Goal: Task Accomplishment & Management: Manage account settings

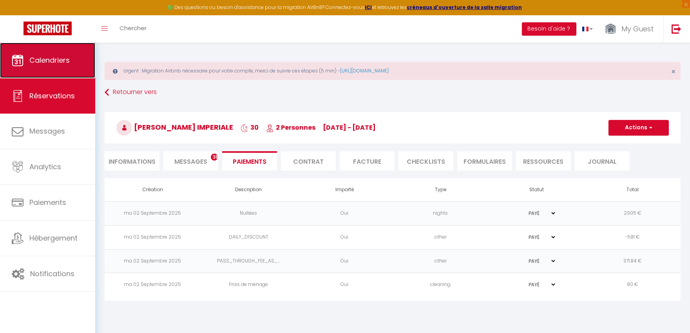
click at [47, 65] on link "Calendriers" at bounding box center [47, 60] width 95 height 35
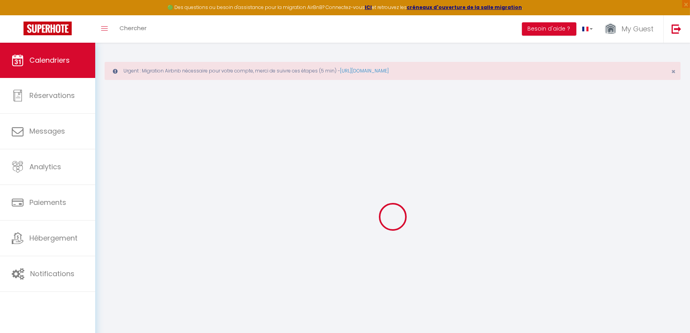
select select
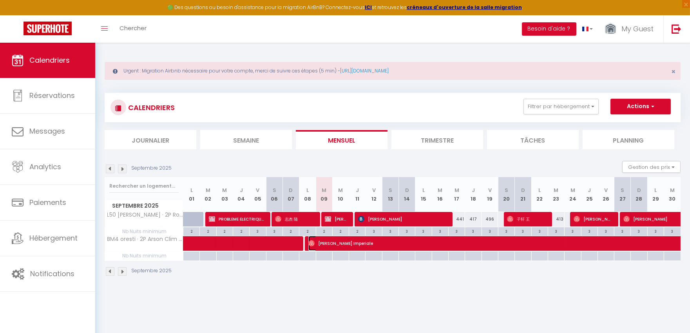
click at [491, 241] on span "[PERSON_NAME] Imperiale" at bounding box center [578, 243] width 541 height 15
select select "OK"
select select "0"
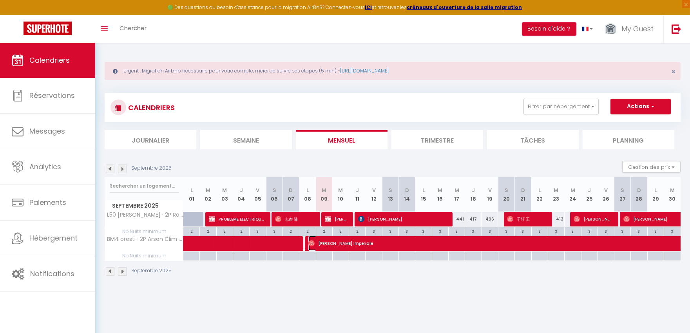
select select "1"
select select
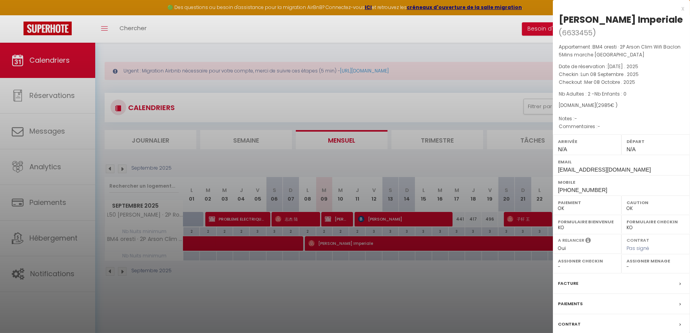
click at [559, 308] on label "Paiements" at bounding box center [570, 304] width 25 height 8
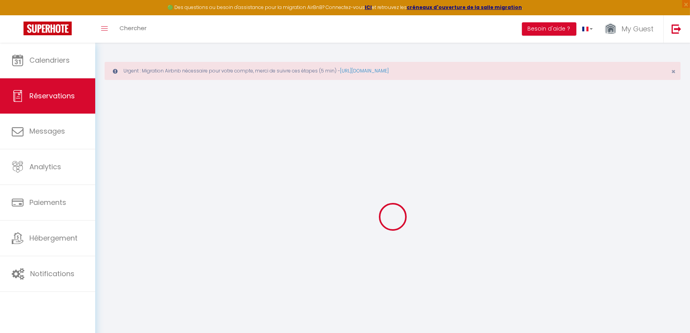
select select
checkbox input "false"
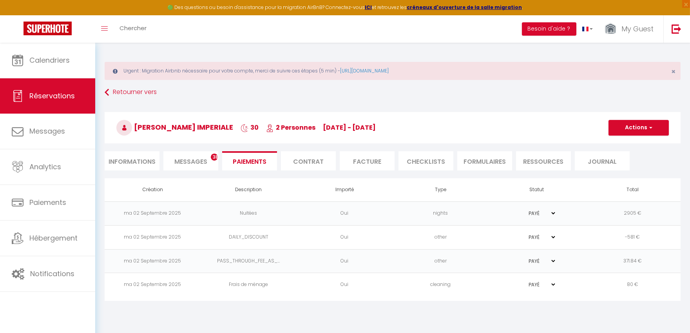
click at [188, 159] on span "Messages" at bounding box center [190, 161] width 33 height 9
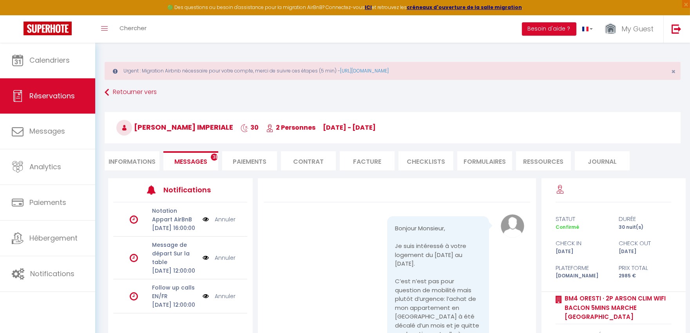
select select
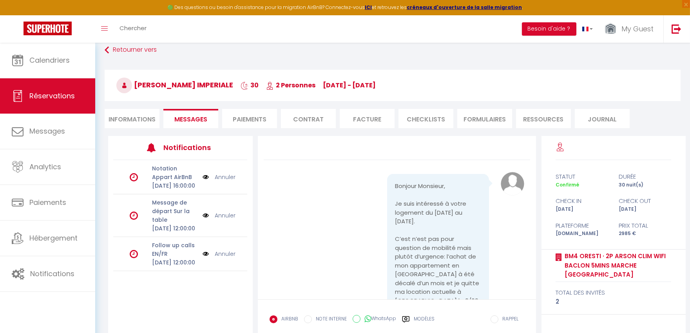
scroll to position [87, 0]
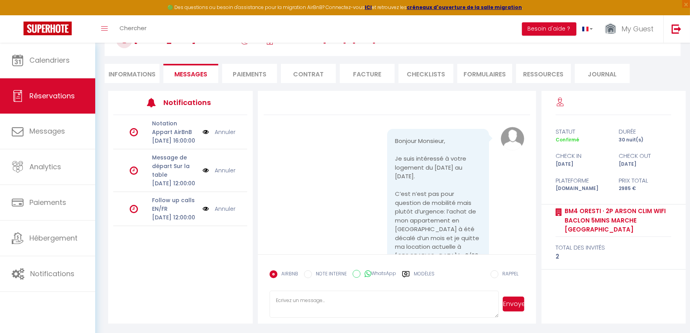
select select
click at [130, 64] on li "Informations" at bounding box center [132, 73] width 55 height 19
select select
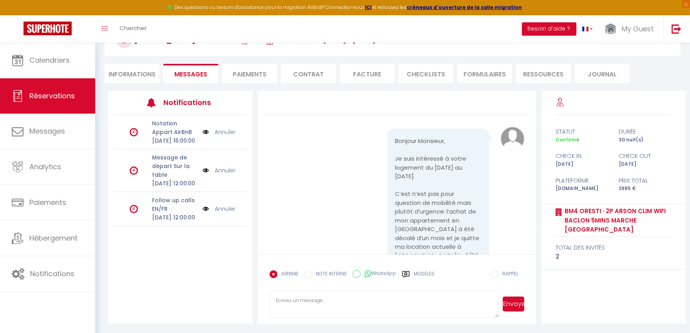
select select
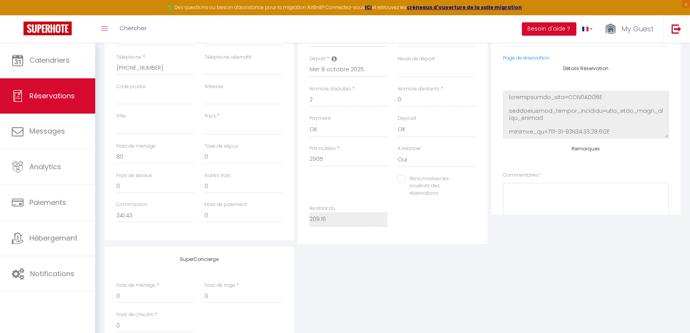
scroll to position [260, 0]
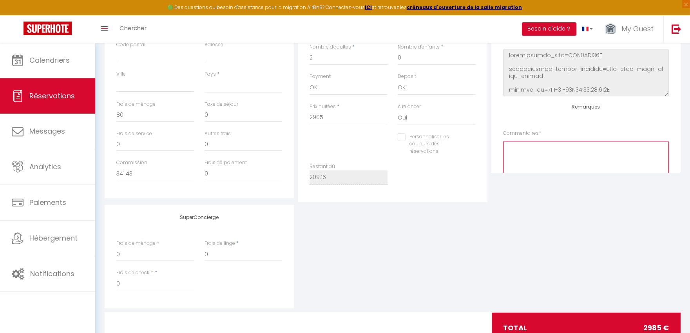
click at [521, 161] on textarea at bounding box center [586, 164] width 166 height 47
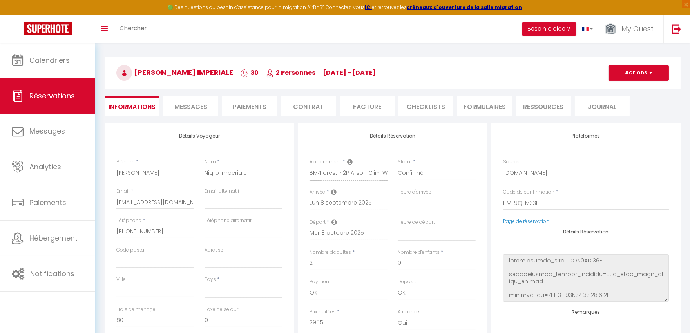
scroll to position [51, 0]
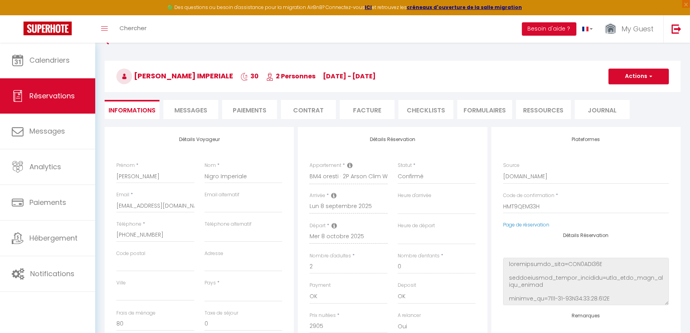
type textarea "recup imperatif clef bureau au dep car 2 jeux de clefs fournis valdé par hamed"
click at [633, 80] on button "Actions" at bounding box center [638, 77] width 60 height 16
select select
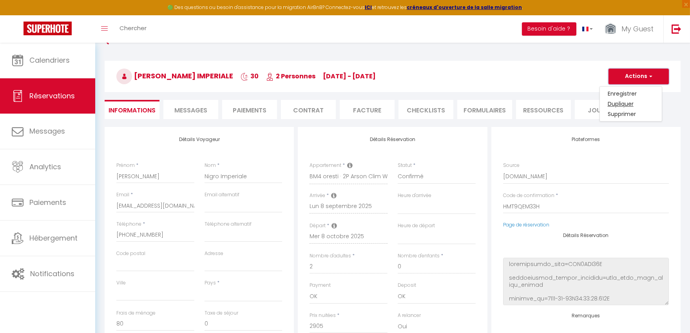
checkbox input "false"
click at [608, 92] on link "Enregistrer" at bounding box center [631, 94] width 62 height 10
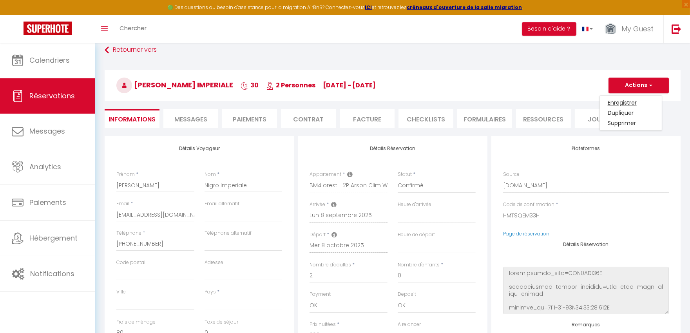
select select "not_cancelled"
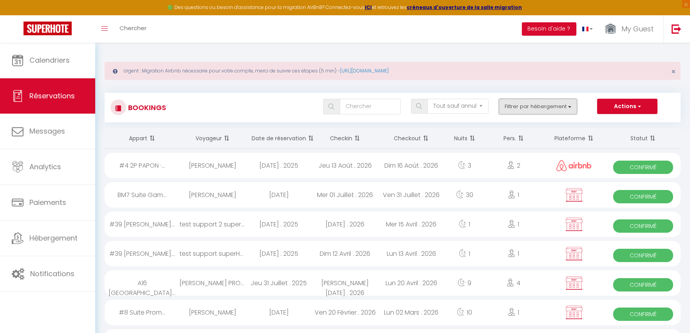
click at [524, 105] on button "Filtrer par hébergement" at bounding box center [538, 107] width 78 height 16
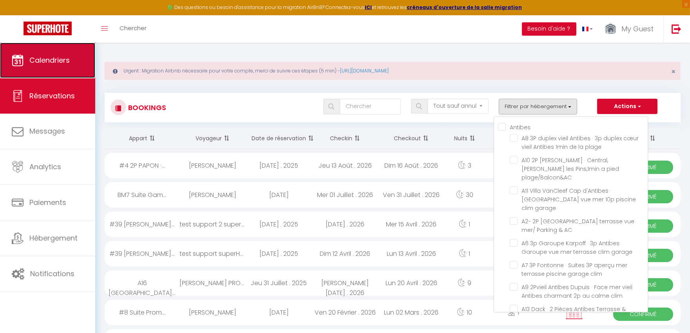
click at [42, 69] on link "Calendriers" at bounding box center [47, 60] width 95 height 35
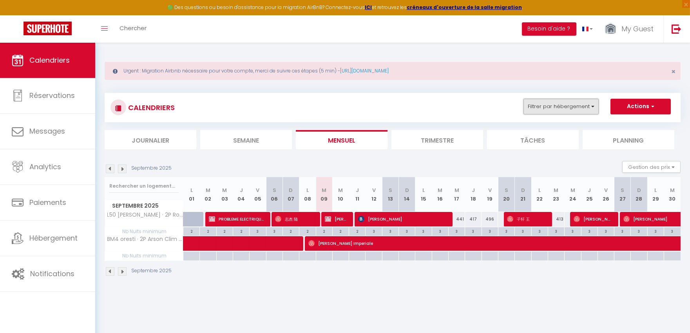
click at [555, 105] on button "Filtrer par hébergement" at bounding box center [560, 107] width 75 height 16
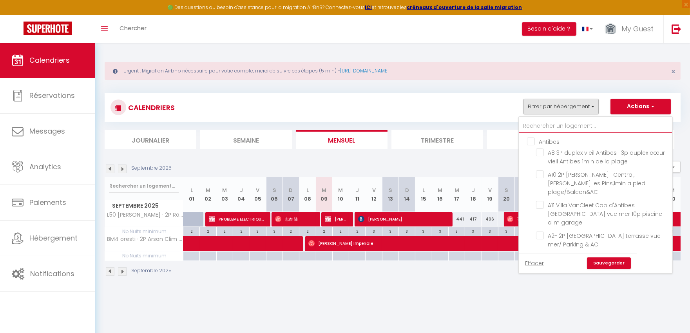
click at [566, 129] on input "text" at bounding box center [595, 126] width 153 height 14
type input "l"
checkbox input "false"
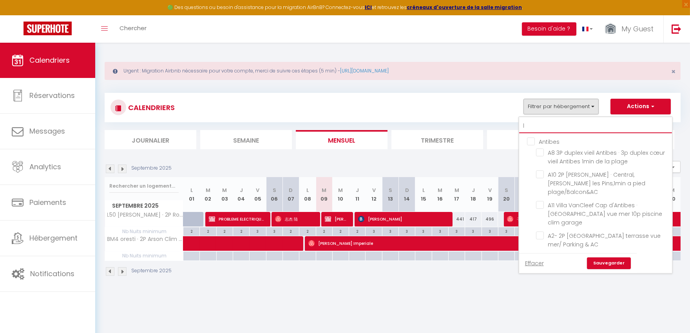
checkbox input "false"
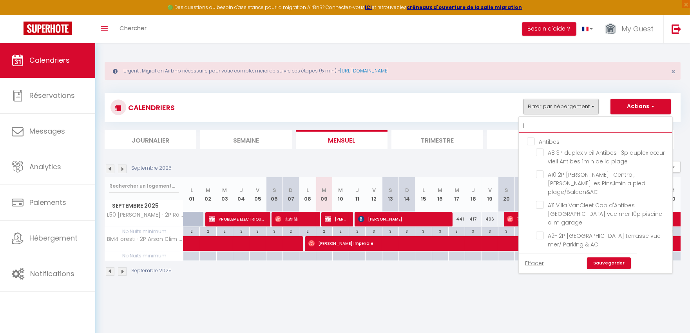
checkbox input "false"
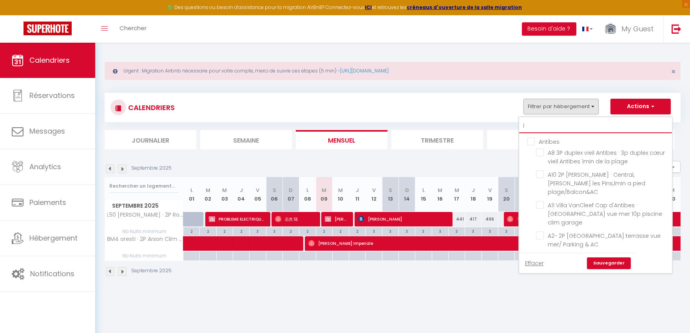
checkbox input "false"
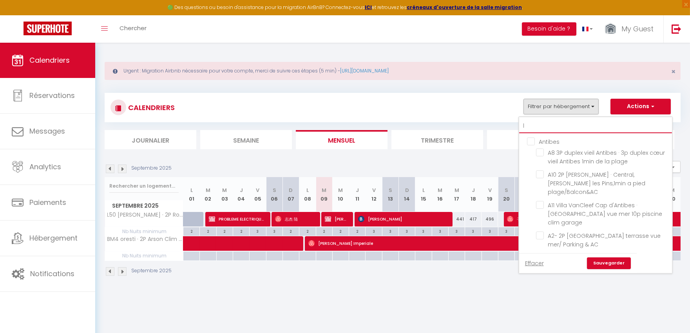
checkbox input "false"
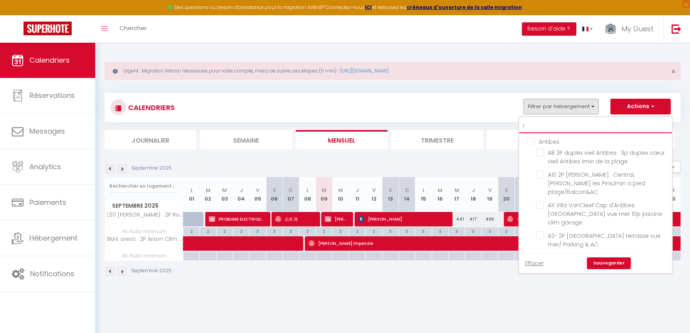
checkbox input "false"
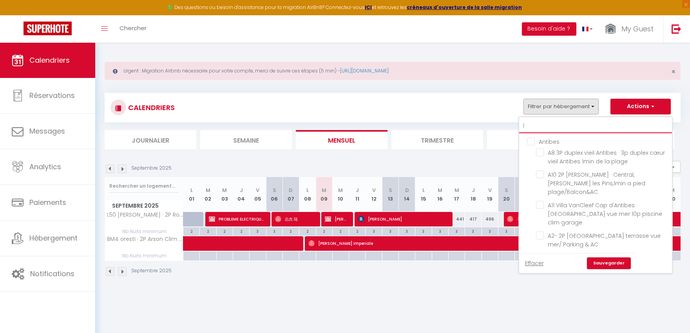
checkbox input "false"
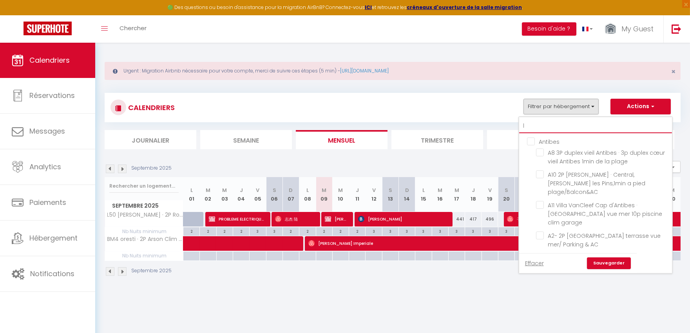
checkbox input "false"
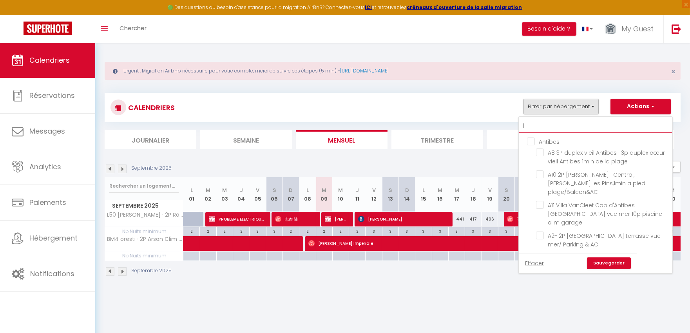
checkbox input "false"
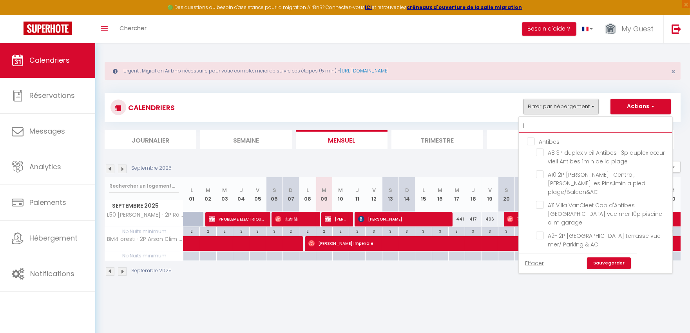
checkbox input "false"
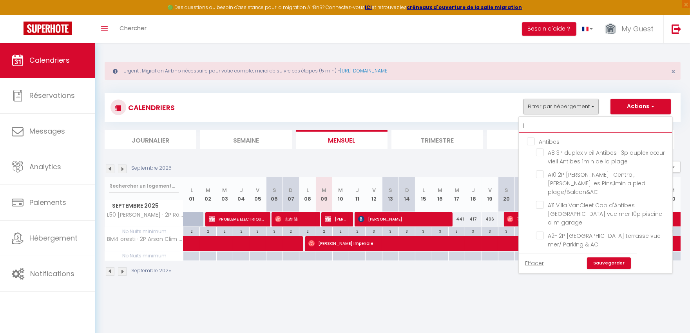
checkbox input "false"
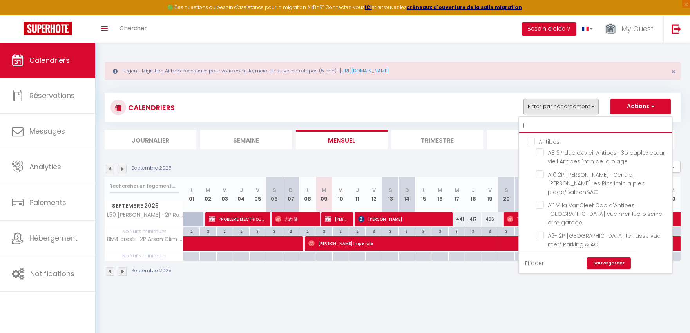
checkbox input "false"
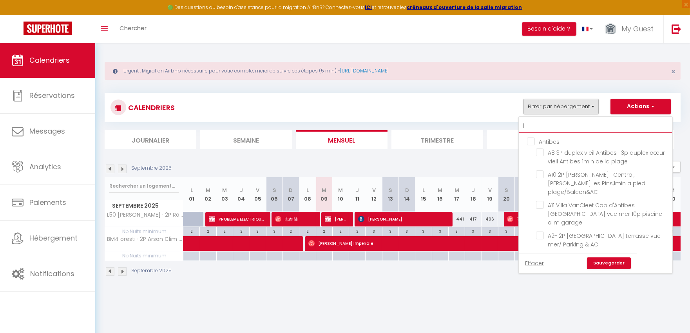
checkbox input "false"
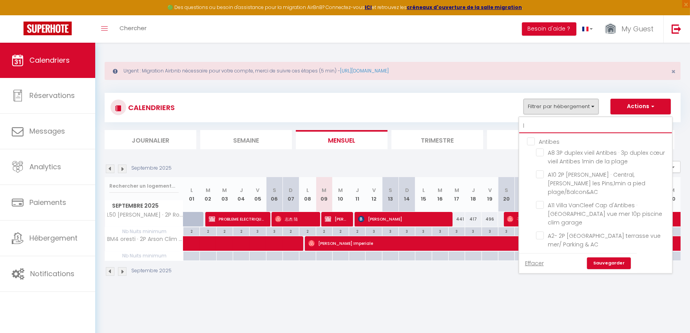
checkbox input "false"
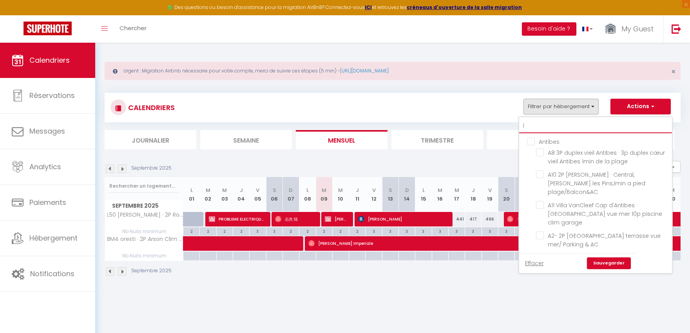
checkbox input "false"
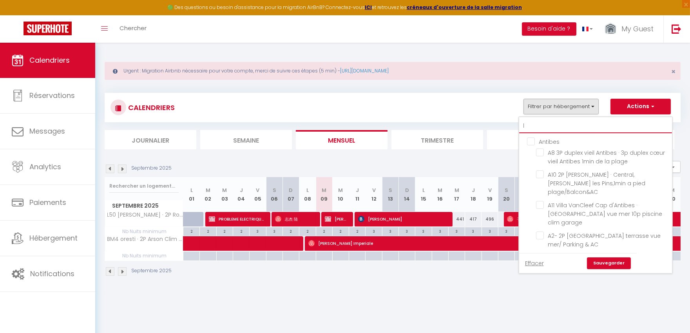
checkbox input "false"
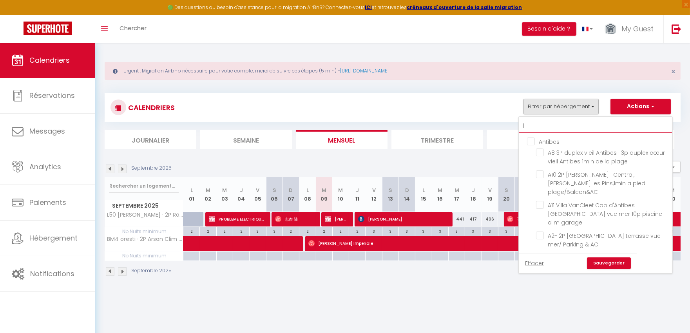
checkbox input "false"
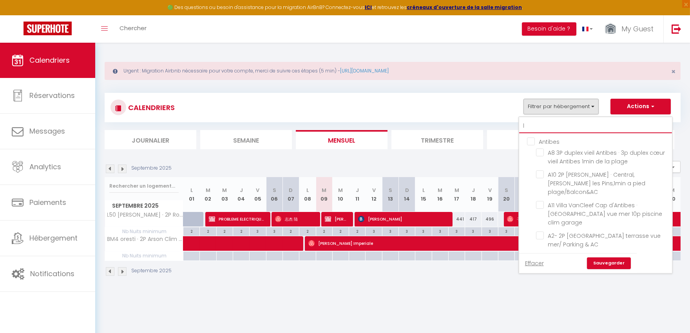
checkbox input "false"
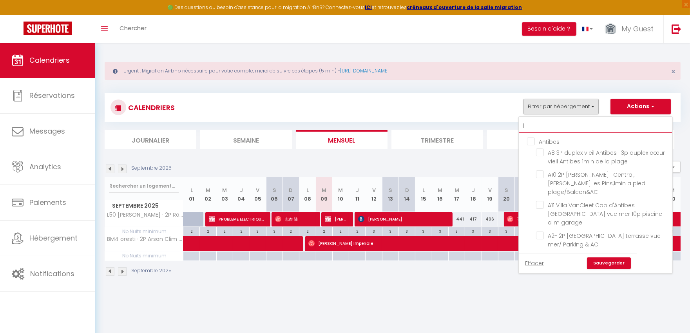
checkbox input "false"
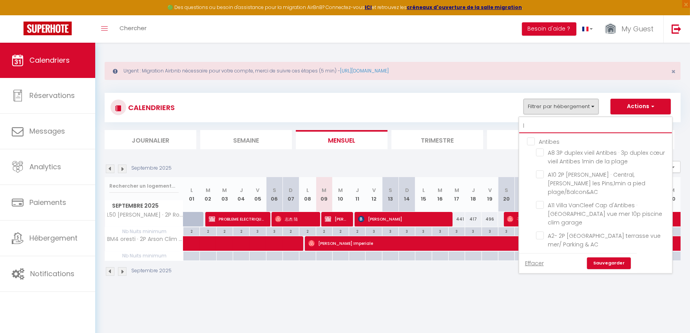
checkbox input "false"
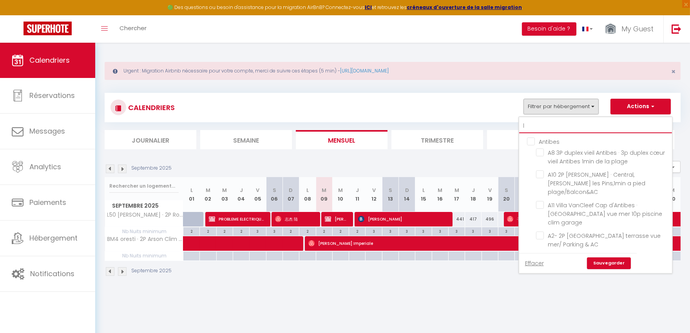
checkbox input "false"
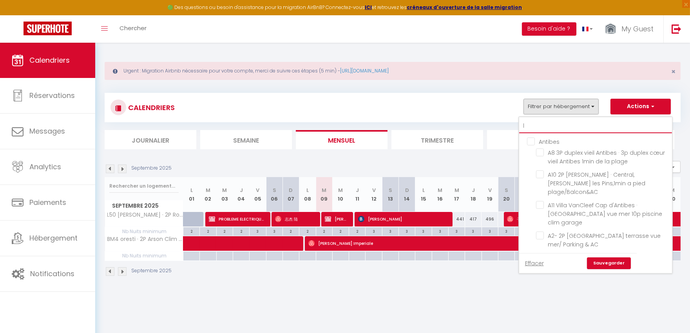
checkbox input "false"
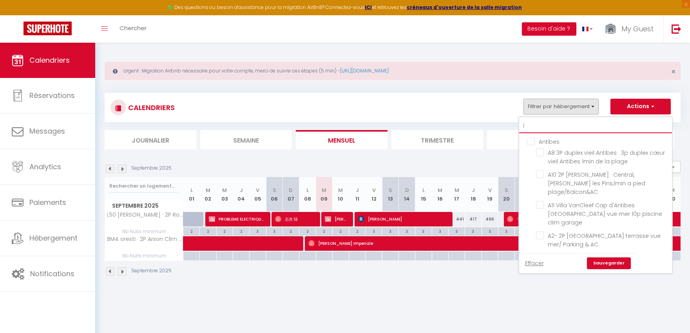
checkbox input "false"
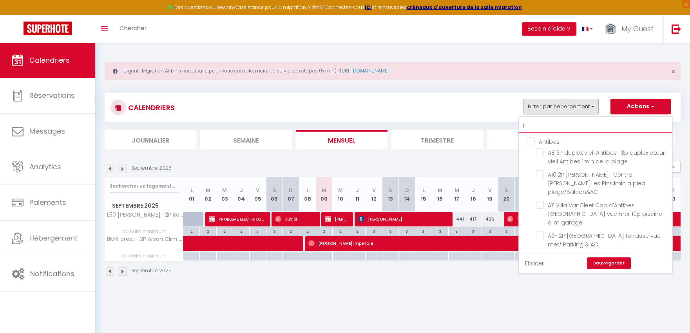
checkbox input "false"
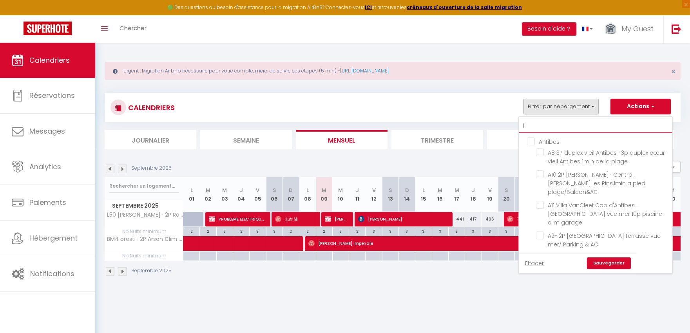
checkbox input "false"
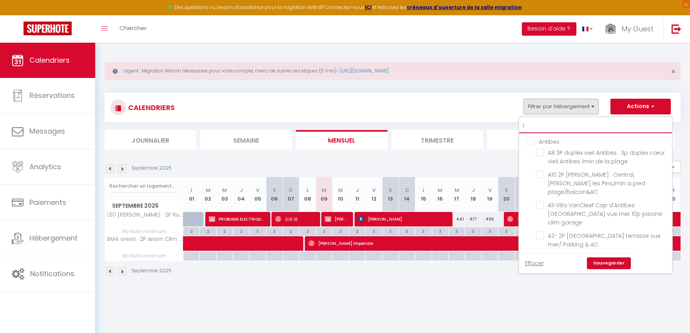
checkbox input "false"
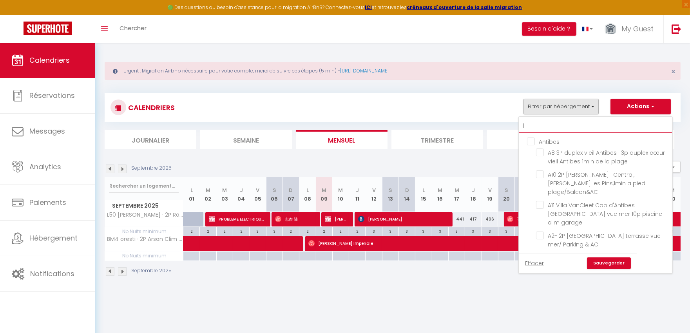
checkbox input "false"
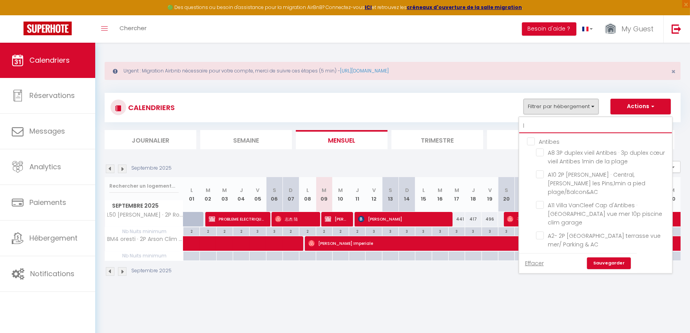
checkbox input "false"
type input "l2"
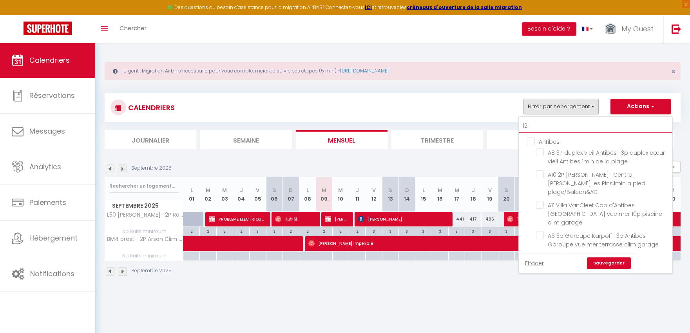
checkbox input "false"
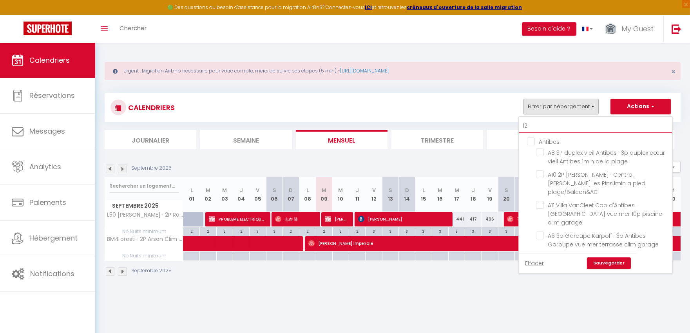
checkbox input "false"
type input "l27"
checkbox input "false"
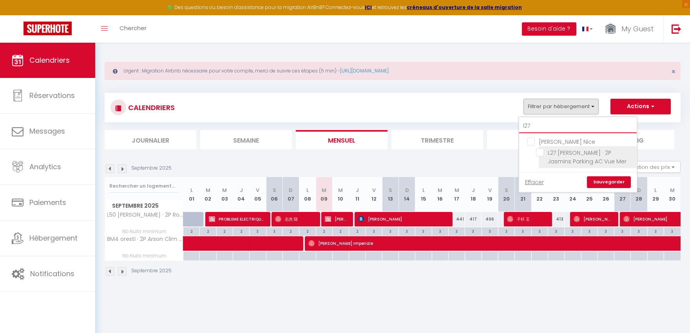
type input "l27"
click at [567, 151] on input "L27 [PERSON_NAME] · 2P Jasmins Parking AC Vue Mer" at bounding box center [585, 152] width 98 height 8
checkbox input "true"
click at [605, 176] on link "Sauvegarder" at bounding box center [609, 182] width 44 height 12
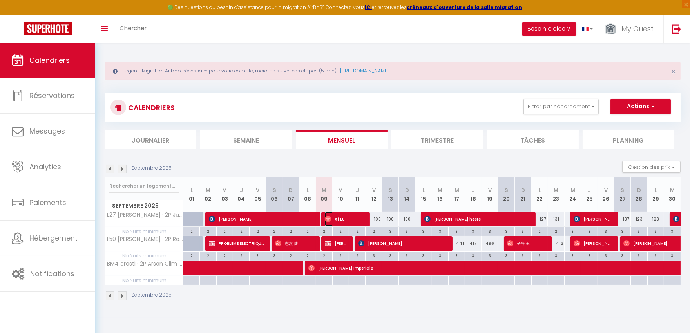
click at [340, 215] on span "Xf Lu" at bounding box center [344, 219] width 38 height 15
select select "OK"
select select "0"
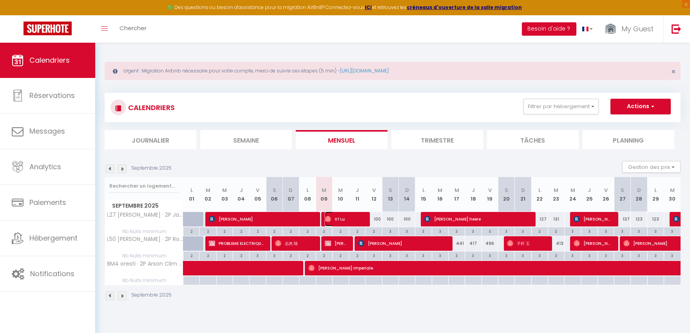
select select "1"
select select
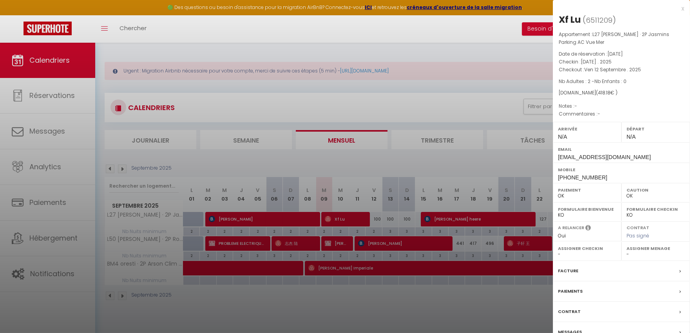
click at [573, 330] on label "Messages" at bounding box center [570, 332] width 24 height 8
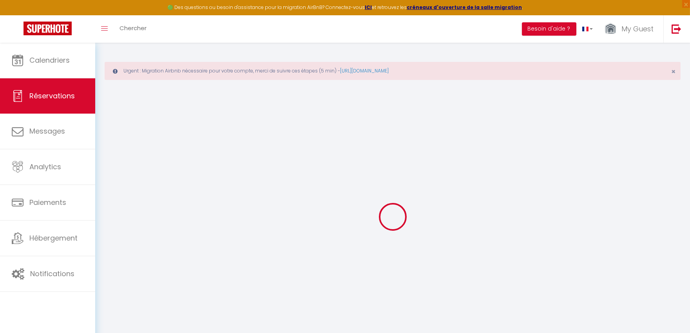
select select
checkbox input "false"
select select
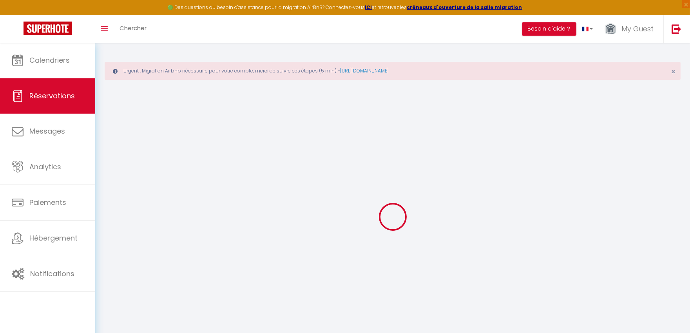
select select
checkbox input "false"
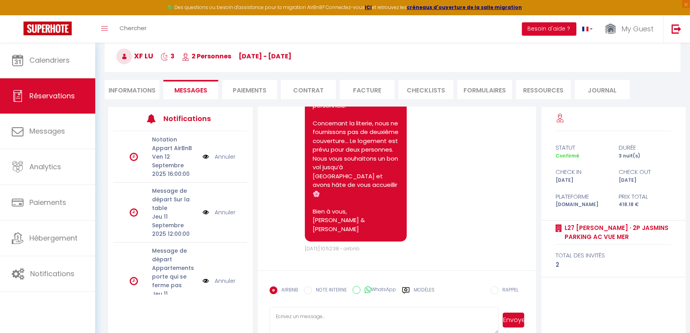
scroll to position [87, 0]
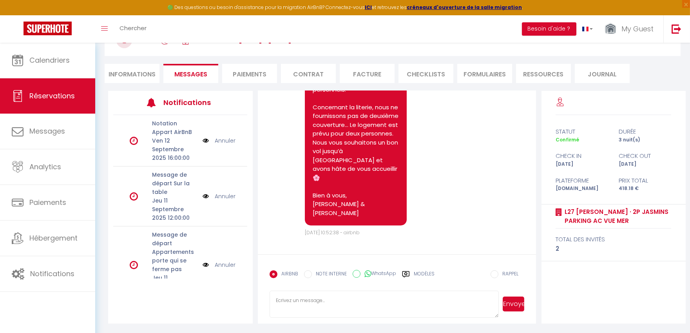
click at [119, 71] on li "Informations" at bounding box center [132, 73] width 55 height 19
select select
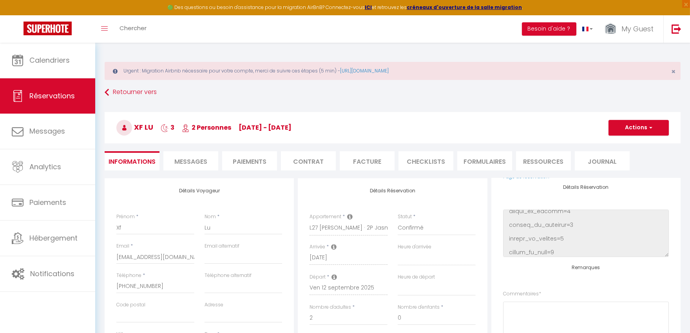
click at [188, 163] on span "Messages" at bounding box center [190, 161] width 33 height 9
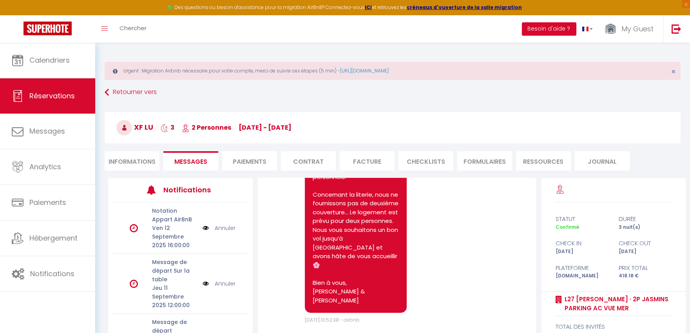
click at [119, 159] on li "Informations" at bounding box center [132, 160] width 55 height 19
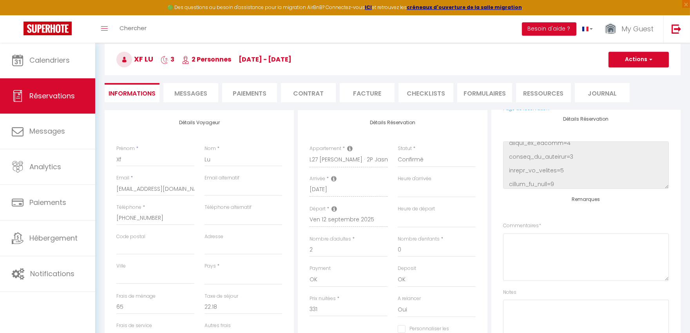
scroll to position [87, 0]
